Goal: Task Accomplishment & Management: Complete application form

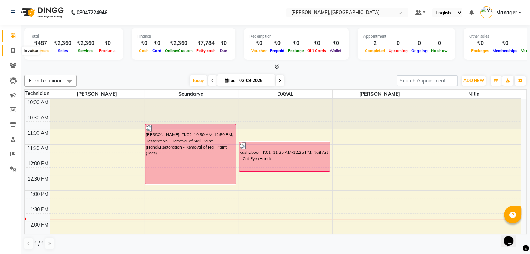
click at [14, 49] on icon at bounding box center [13, 50] width 4 height 5
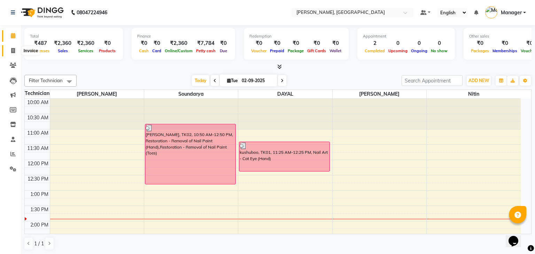
select select "service"
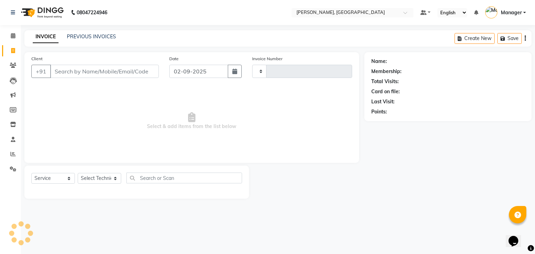
type input "0877"
select select "4495"
click at [91, 177] on select "Select Technician" at bounding box center [100, 178] width 44 height 11
select select "88589"
click at [78, 173] on select "Select Technician Admin [PERSON_NAME] Manager [PERSON_NAME]" at bounding box center [100, 178] width 44 height 11
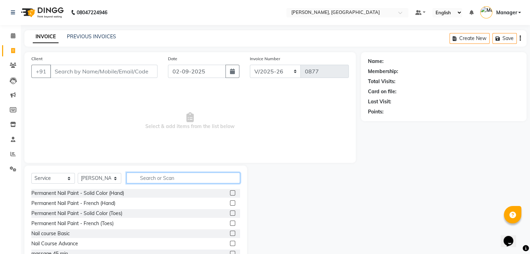
click at [172, 177] on input "text" at bounding box center [183, 178] width 114 height 11
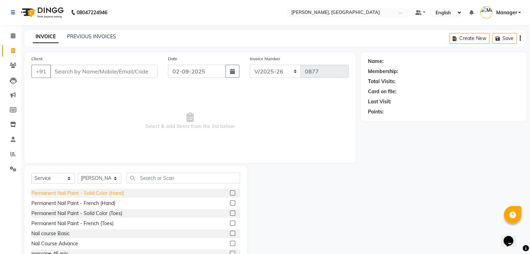
click at [104, 192] on div "Permanent Nail Paint - Solid Color (Hand)" at bounding box center [77, 193] width 93 height 7
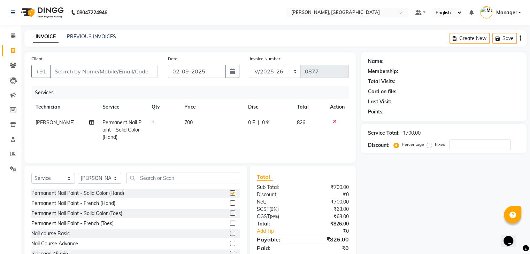
checkbox input "false"
click at [155, 177] on input "text" at bounding box center [183, 178] width 114 height 11
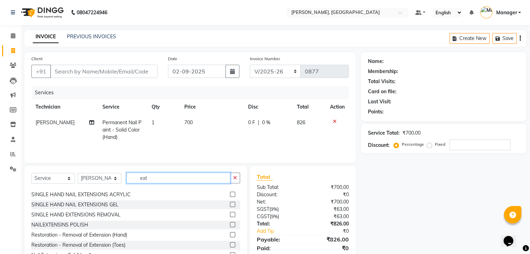
scroll to position [35, 0]
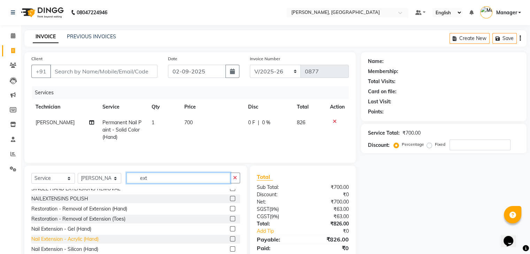
type input "ext"
click at [99, 239] on div "Nail Extension - Acrylic (Hand)" at bounding box center [64, 239] width 67 height 7
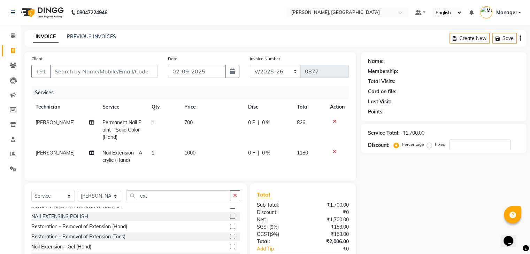
checkbox input "false"
click at [164, 201] on input "ext" at bounding box center [178, 196] width 104 height 11
type input "e"
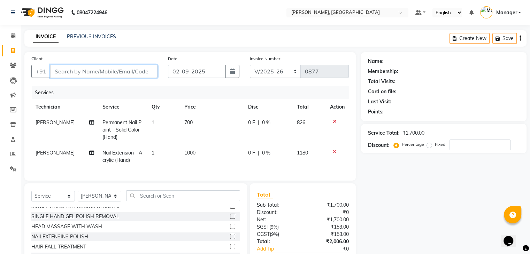
click at [64, 70] on input "Client" at bounding box center [103, 71] width 107 height 13
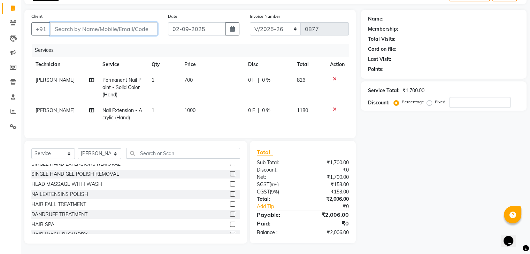
scroll to position [48, 0]
click at [78, 23] on input "Client" at bounding box center [103, 28] width 107 height 13
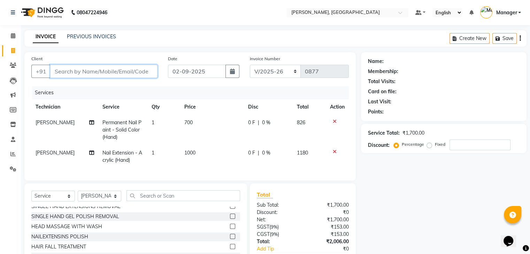
click at [81, 73] on input "Client" at bounding box center [103, 71] width 107 height 13
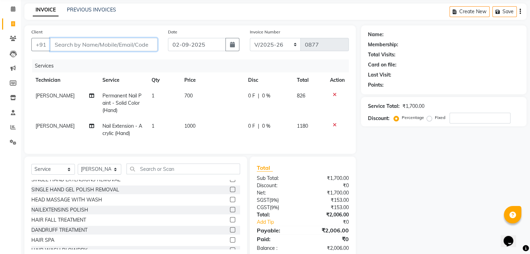
scroll to position [35, 0]
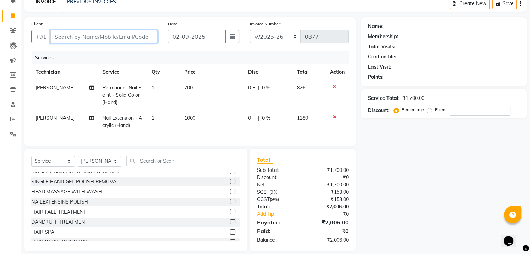
type input "9"
type input "0"
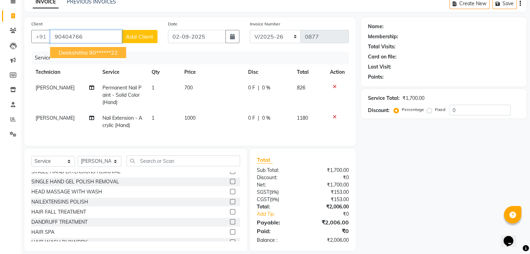
click at [78, 53] on span "deekshitha" at bounding box center [73, 52] width 29 height 7
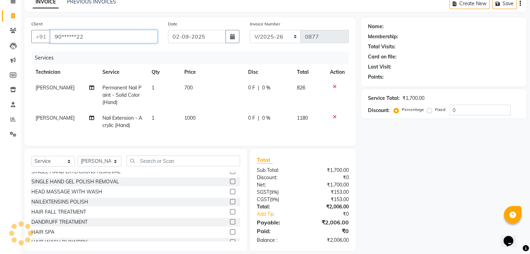
type input "90******22"
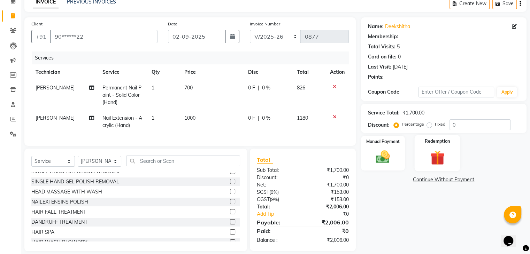
scroll to position [48, 0]
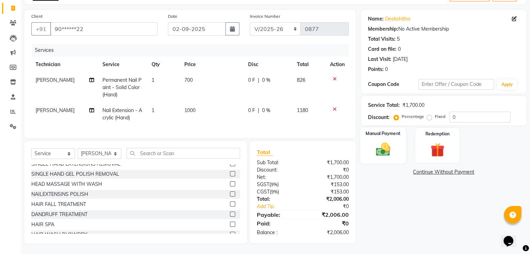
click at [392, 145] on img at bounding box center [382, 149] width 23 height 17
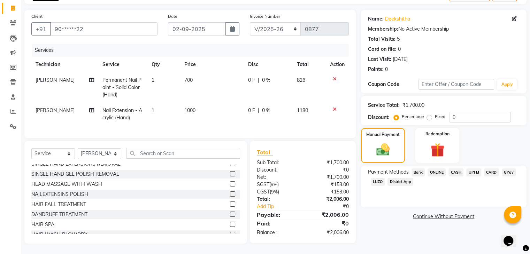
click at [510, 169] on span "GPay" at bounding box center [509, 173] width 14 height 8
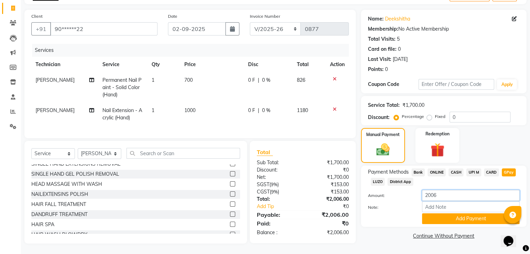
click at [450, 192] on input "2006" at bounding box center [471, 195] width 98 height 11
type input "2"
type input "1000"
click at [479, 214] on button "Add Payment" at bounding box center [471, 219] width 98 height 11
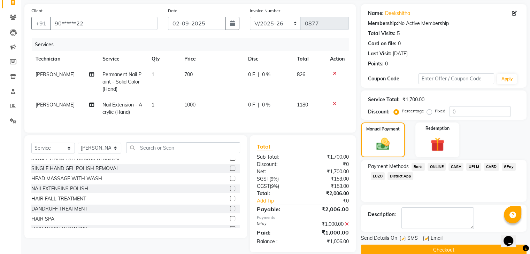
click at [437, 168] on span "ONLINE" at bounding box center [436, 167] width 18 height 8
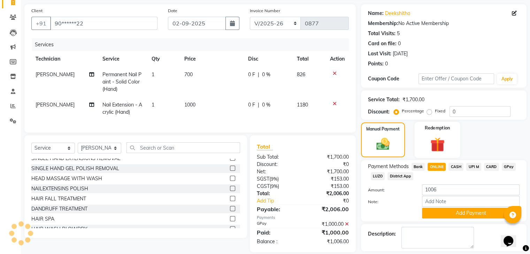
scroll to position [80, 0]
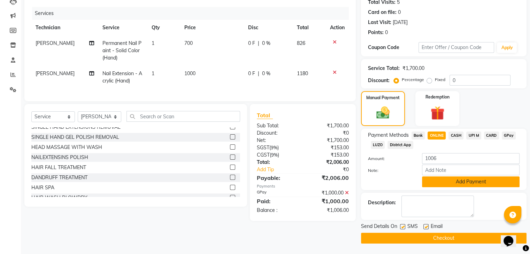
click at [475, 183] on button "Add Payment" at bounding box center [471, 182] width 98 height 11
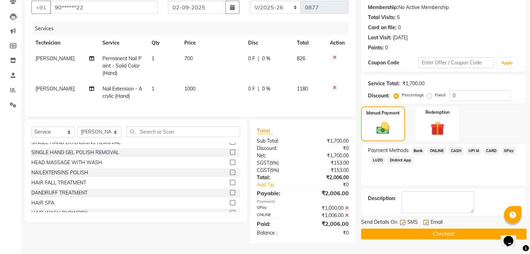
click at [346, 209] on icon at bounding box center [347, 208] width 4 height 5
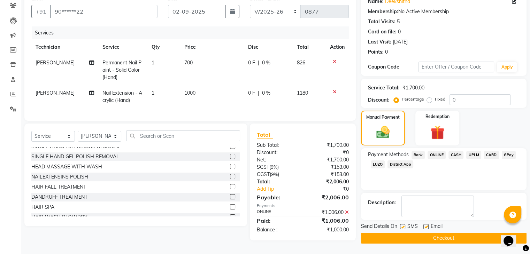
scroll to position [62, 0]
click at [456, 152] on span "CASH" at bounding box center [455, 155] width 15 height 8
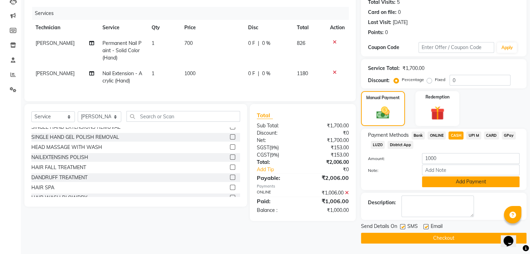
click at [456, 183] on button "Add Payment" at bounding box center [471, 182] width 98 height 11
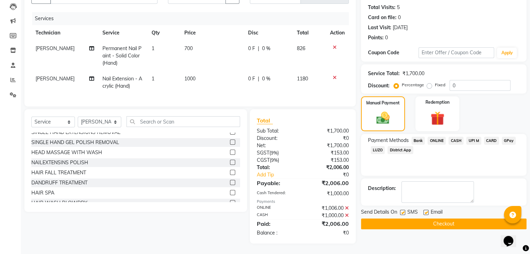
scroll to position [79, 0]
click at [417, 220] on button "Checkout" at bounding box center [443, 224] width 165 height 11
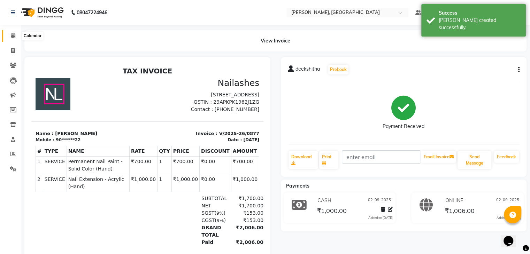
click at [16, 36] on span at bounding box center [13, 36] width 12 height 8
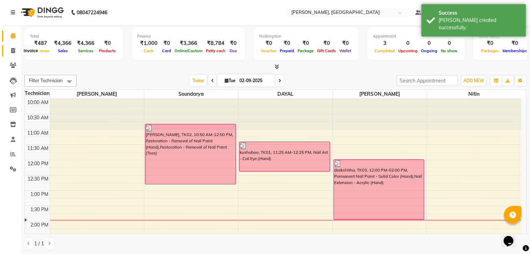
click at [16, 51] on span at bounding box center [13, 51] width 12 height 8
select select "service"
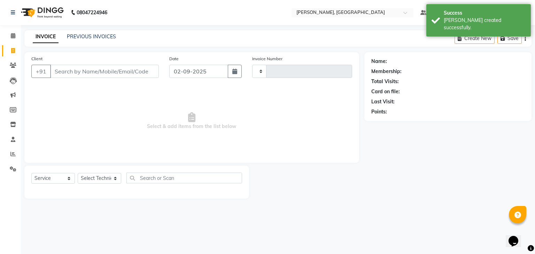
type input "0878"
select select "4495"
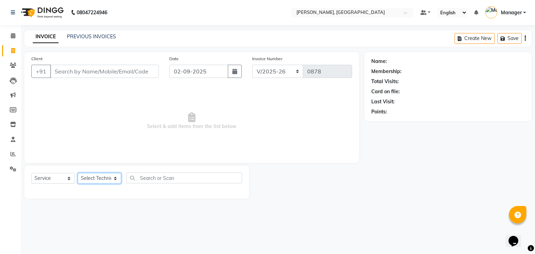
click at [115, 178] on select "Select Technician Admin [PERSON_NAME] Manager [PERSON_NAME]" at bounding box center [100, 178] width 44 height 11
select select "25632"
click at [78, 173] on select "Select Technician Admin [PERSON_NAME] Manager [PERSON_NAME]" at bounding box center [100, 178] width 44 height 11
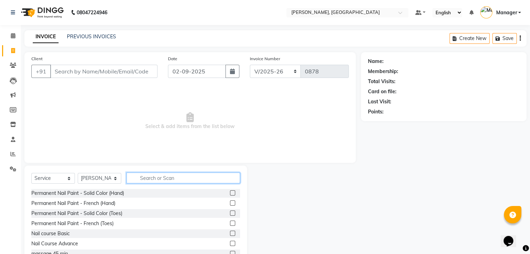
click at [151, 180] on input "text" at bounding box center [183, 178] width 114 height 11
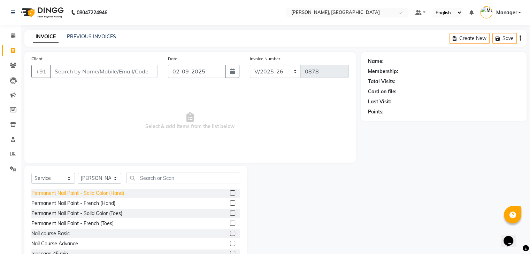
click at [124, 194] on div "Permanent Nail Paint - Solid Color (Hand)" at bounding box center [77, 193] width 93 height 7
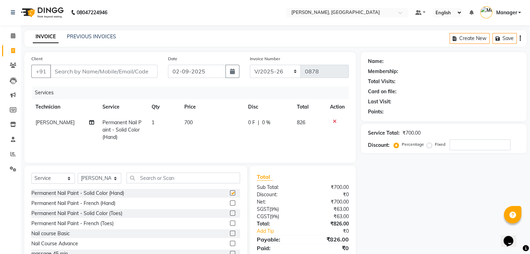
checkbox input "false"
click at [142, 186] on div "Select Service Product Membership Package Voucher Prepaid Gift Card Select Tech…" at bounding box center [135, 181] width 209 height 16
click at [160, 177] on input "text" at bounding box center [183, 178] width 114 height 11
click at [154, 179] on input "text" at bounding box center [183, 178] width 114 height 11
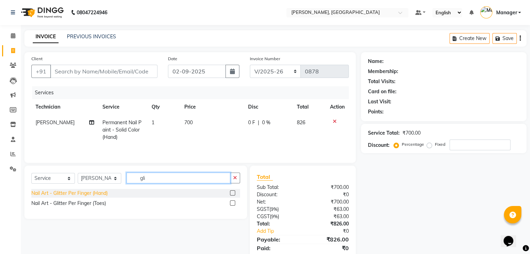
type input "gli"
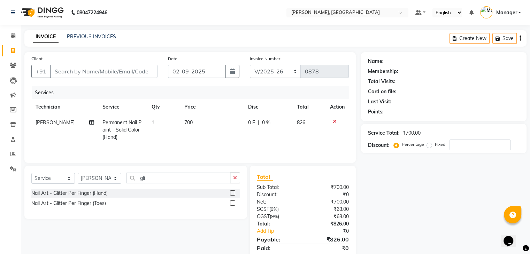
click at [97, 192] on div "Nail Art - Glitter Per Finger (Hand)" at bounding box center [69, 193] width 76 height 7
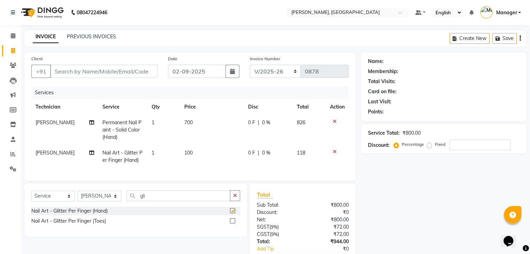
checkbox input "false"
click at [157, 151] on td "1" at bounding box center [163, 156] width 33 height 23
select select "25632"
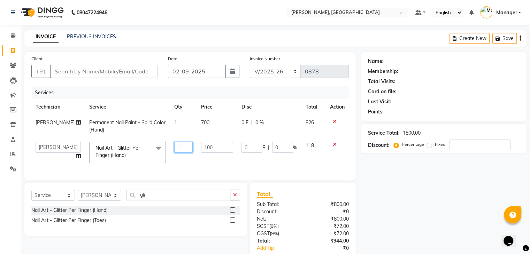
click at [178, 149] on input "1" at bounding box center [183, 147] width 19 height 11
type input "2"
click at [167, 180] on div "Client +91 Date [DATE] Invoice Number BTH/2025-26 RED/2025-26 V/2025 V/[PHONE_N…" at bounding box center [189, 116] width 331 height 128
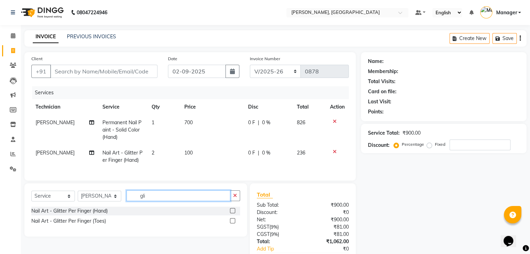
click at [159, 201] on input "gli" at bounding box center [178, 196] width 104 height 11
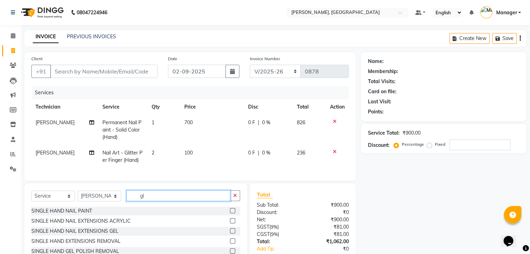
type input "g"
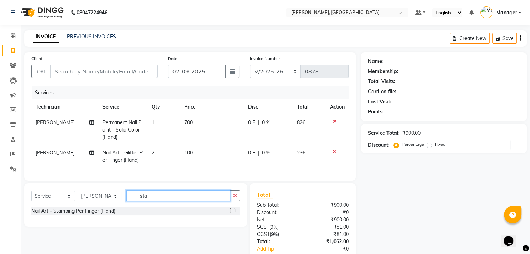
click at [160, 201] on input "sta" at bounding box center [178, 196] width 104 height 11
type input "ston"
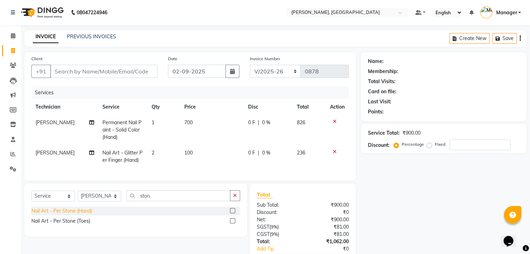
click at [85, 215] on div "Nail Art - Per Stone (Hand)" at bounding box center [61, 211] width 61 height 7
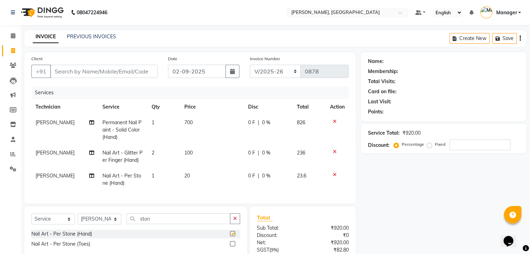
checkbox input "false"
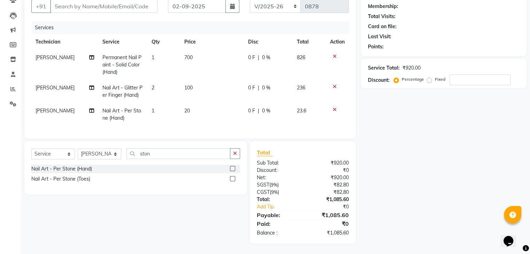
click at [155, 103] on td "1" at bounding box center [163, 114] width 33 height 23
select select "25632"
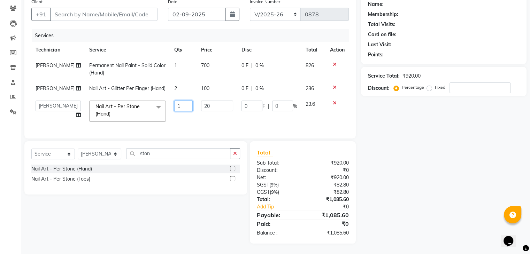
click at [177, 101] on input "1" at bounding box center [183, 106] width 19 height 11
type input "10"
click at [185, 119] on tr "Admin [PERSON_NAME] Manager [PERSON_NAME] Soundarya Nail Art - Per Stone (Hand)…" at bounding box center [189, 111] width 317 height 30
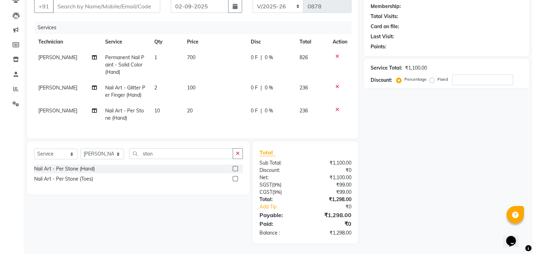
scroll to position [1, 0]
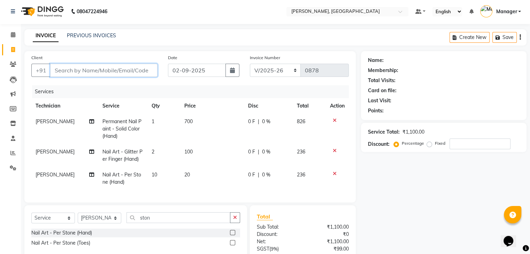
click at [67, 68] on input "Client" at bounding box center [103, 70] width 107 height 13
type input "9"
type input "0"
type input "9916689948"
click at [148, 70] on span "Add Client" at bounding box center [140, 70] width 28 height 7
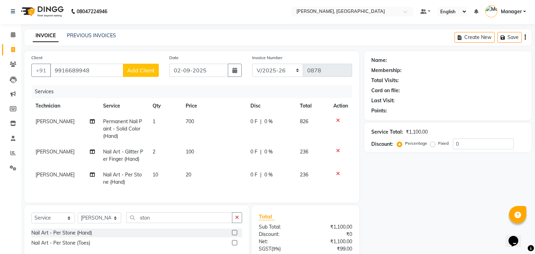
select select "21"
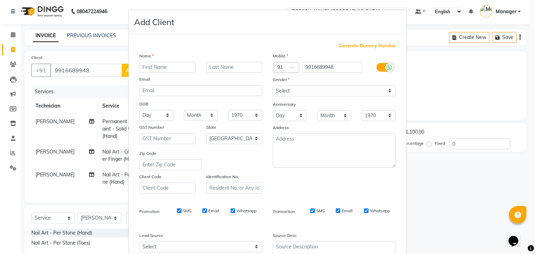
click at [163, 72] on input "text" at bounding box center [167, 67] width 56 height 11
click at [168, 69] on input "text" at bounding box center [167, 67] width 56 height 11
click at [281, 91] on select "Select [DEMOGRAPHIC_DATA] [DEMOGRAPHIC_DATA] Other Prefer Not To Say" at bounding box center [334, 91] width 123 height 11
click at [142, 69] on input "harpitha" at bounding box center [167, 67] width 56 height 11
click at [182, 71] on input "[PERSON_NAME]" at bounding box center [167, 67] width 56 height 11
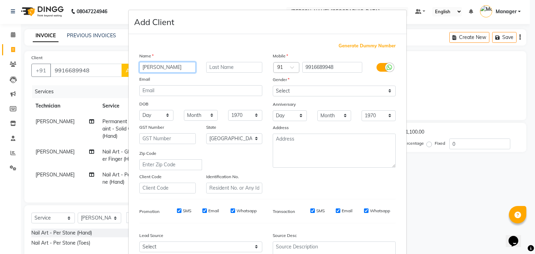
type input "[PERSON_NAME]"
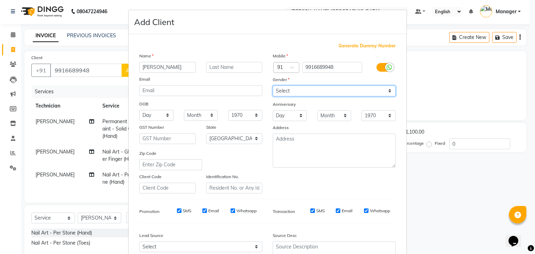
click at [310, 93] on select "Select [DEMOGRAPHIC_DATA] [DEMOGRAPHIC_DATA] Other Prefer Not To Say" at bounding box center [334, 91] width 123 height 11
select select "[DEMOGRAPHIC_DATA]"
click at [273, 86] on select "Select [DEMOGRAPHIC_DATA] [DEMOGRAPHIC_DATA] Other Prefer Not To Say" at bounding box center [334, 91] width 123 height 11
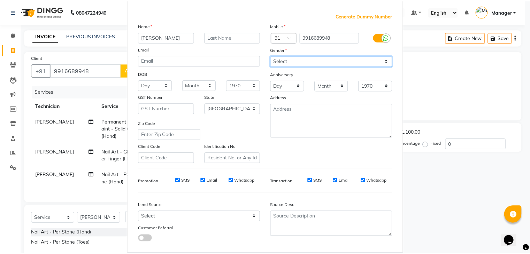
scroll to position [71, 0]
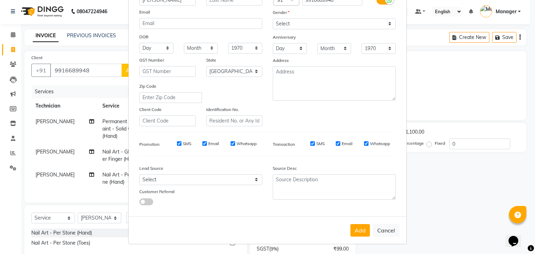
click at [358, 230] on button "Add" at bounding box center [360, 230] width 20 height 13
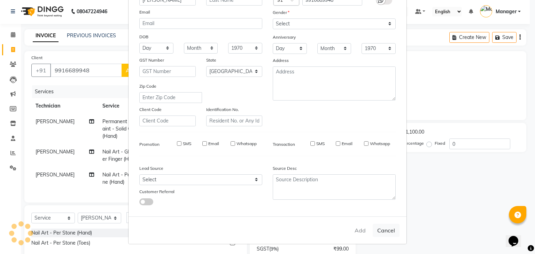
type input "99******48"
select select
select select "null"
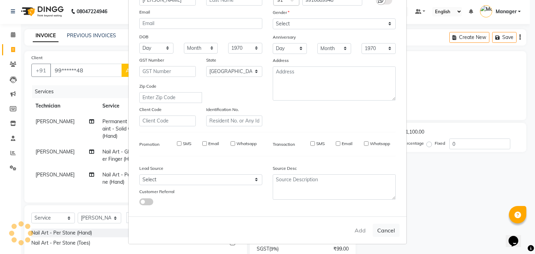
select select
checkbox input "false"
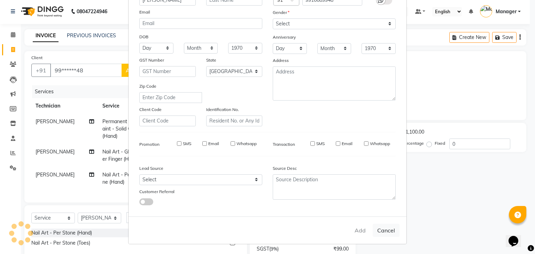
checkbox input "false"
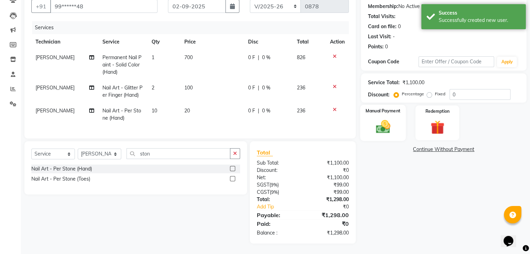
click at [383, 122] on img at bounding box center [382, 127] width 23 height 17
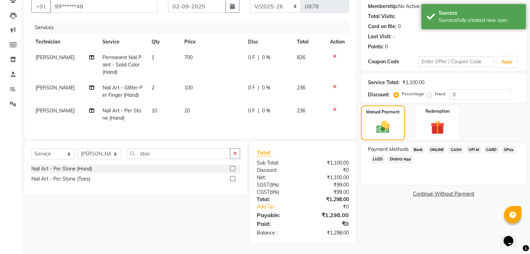
click at [435, 146] on span "ONLINE" at bounding box center [436, 150] width 18 height 8
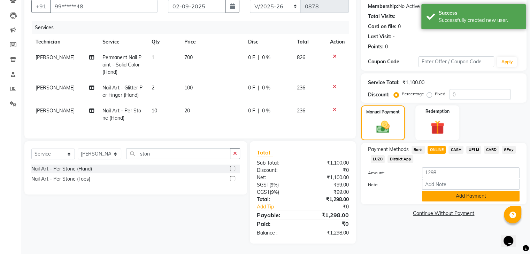
click at [450, 192] on button "Add Payment" at bounding box center [471, 196] width 98 height 11
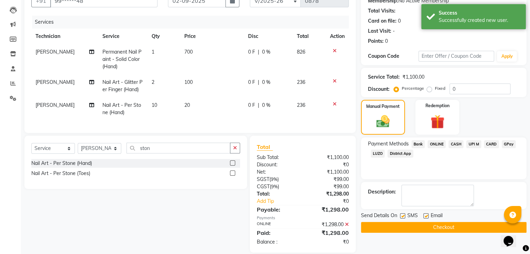
scroll to position [85, 0]
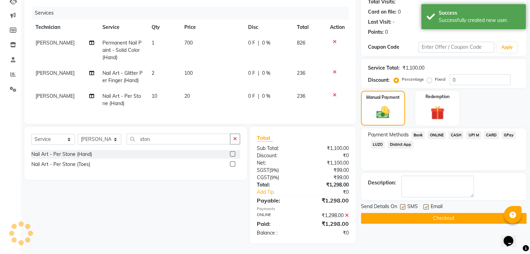
click at [443, 213] on button "Checkout" at bounding box center [443, 218] width 165 height 11
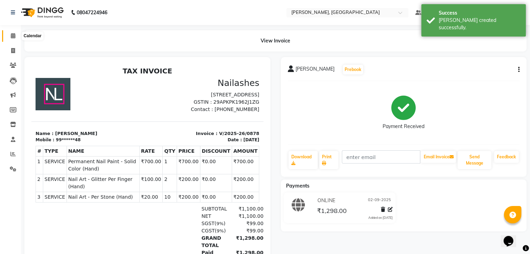
click at [11, 34] on icon at bounding box center [13, 35] width 5 height 5
